Goal: Information Seeking & Learning: Learn about a topic

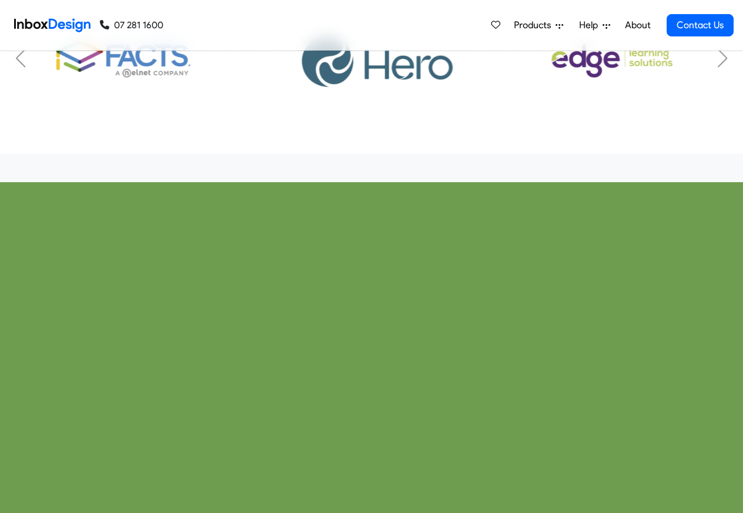
checkbox input "true"
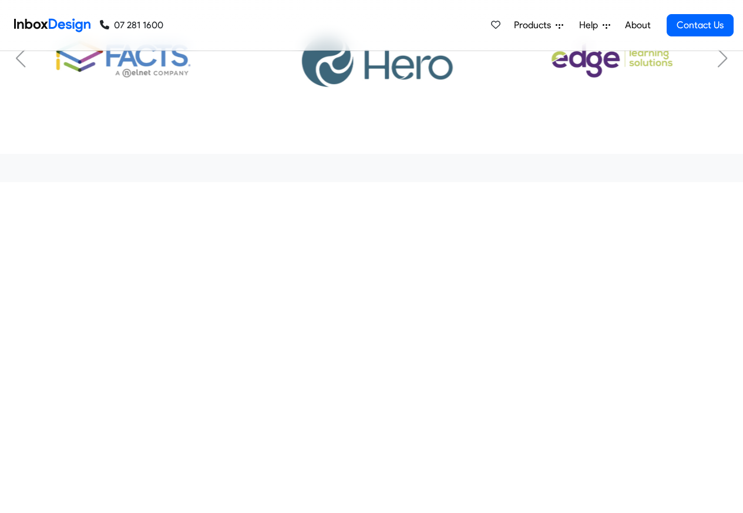
checkbox input "true"
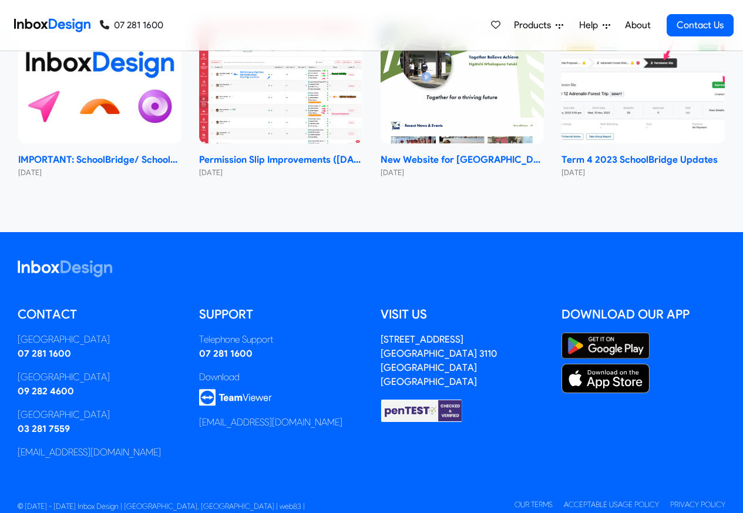
checkbox input "true"
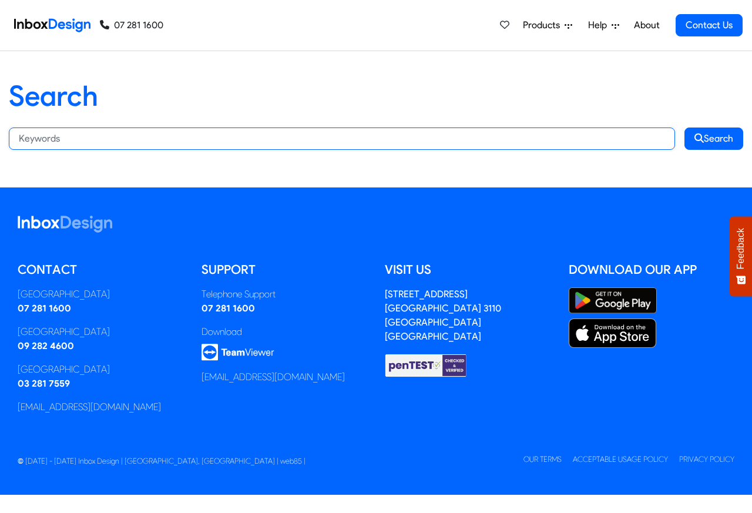
click at [180, 138] on input "Search:" at bounding box center [342, 139] width 666 height 22
paste input "bespoke"
type input "bespoke"
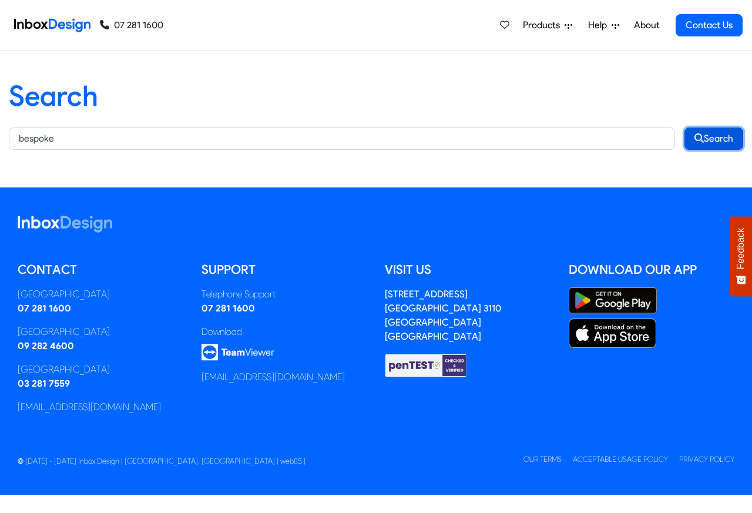
click at [716, 138] on button "Search" at bounding box center [714, 139] width 59 height 22
